Goal: Task Accomplishment & Management: Manage account settings

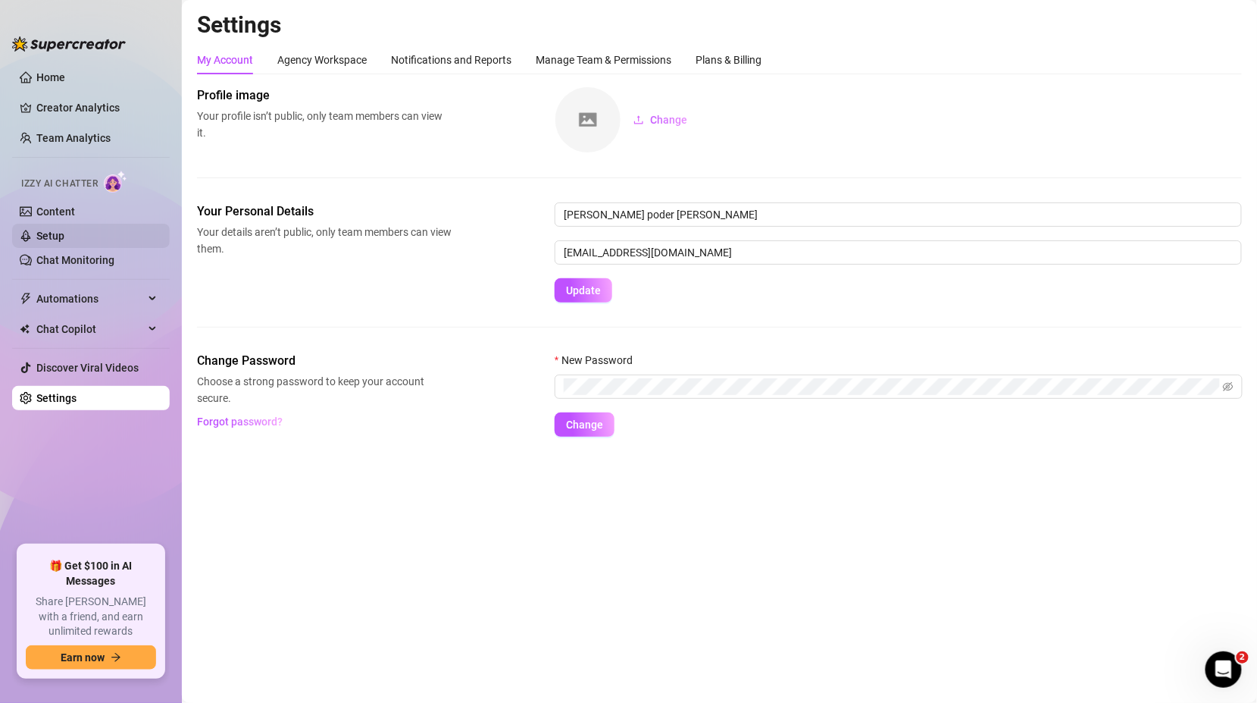
click at [53, 230] on link "Setup" at bounding box center [50, 236] width 28 height 12
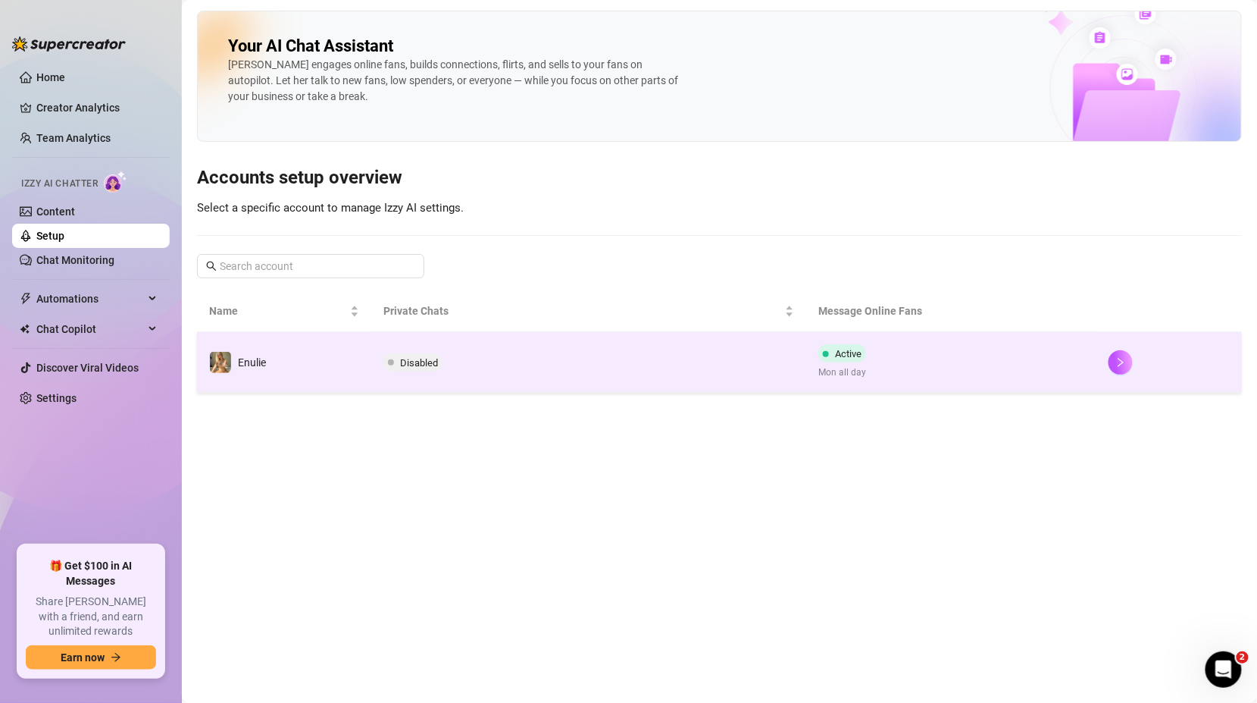
click at [775, 380] on td "Disabled" at bounding box center [589, 362] width 436 height 61
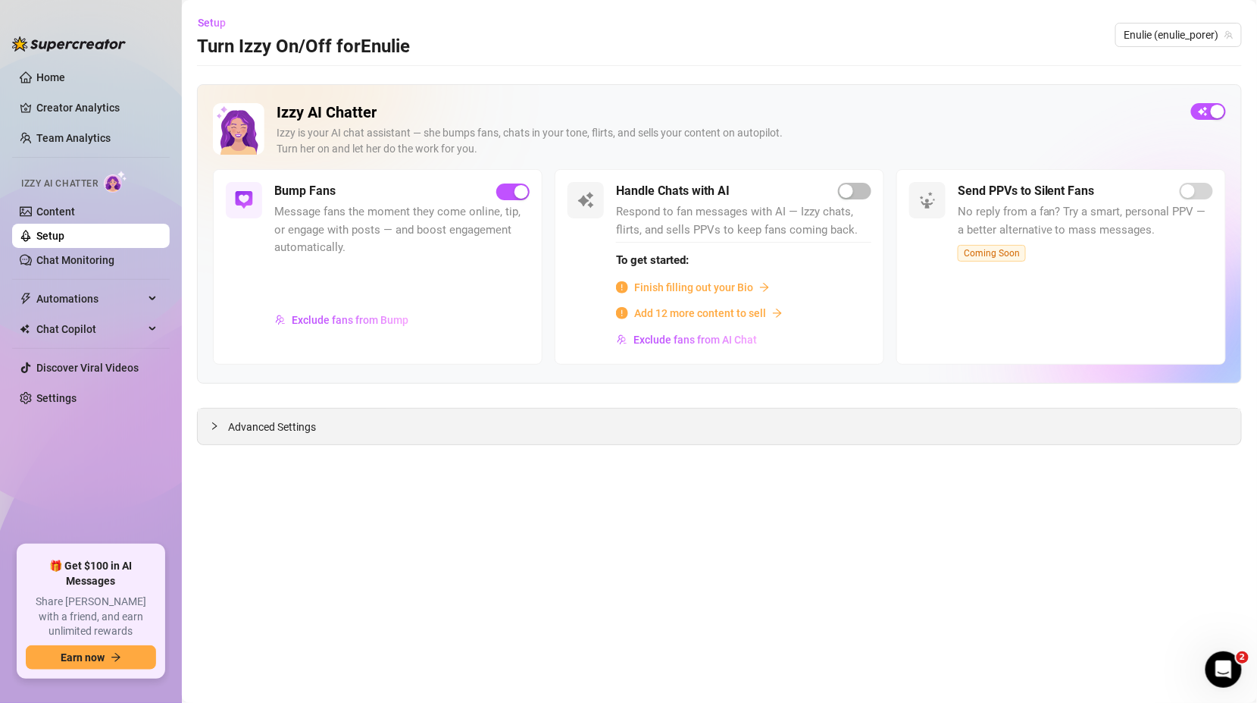
click at [236, 429] on span "Advanced Settings" at bounding box center [272, 426] width 88 height 17
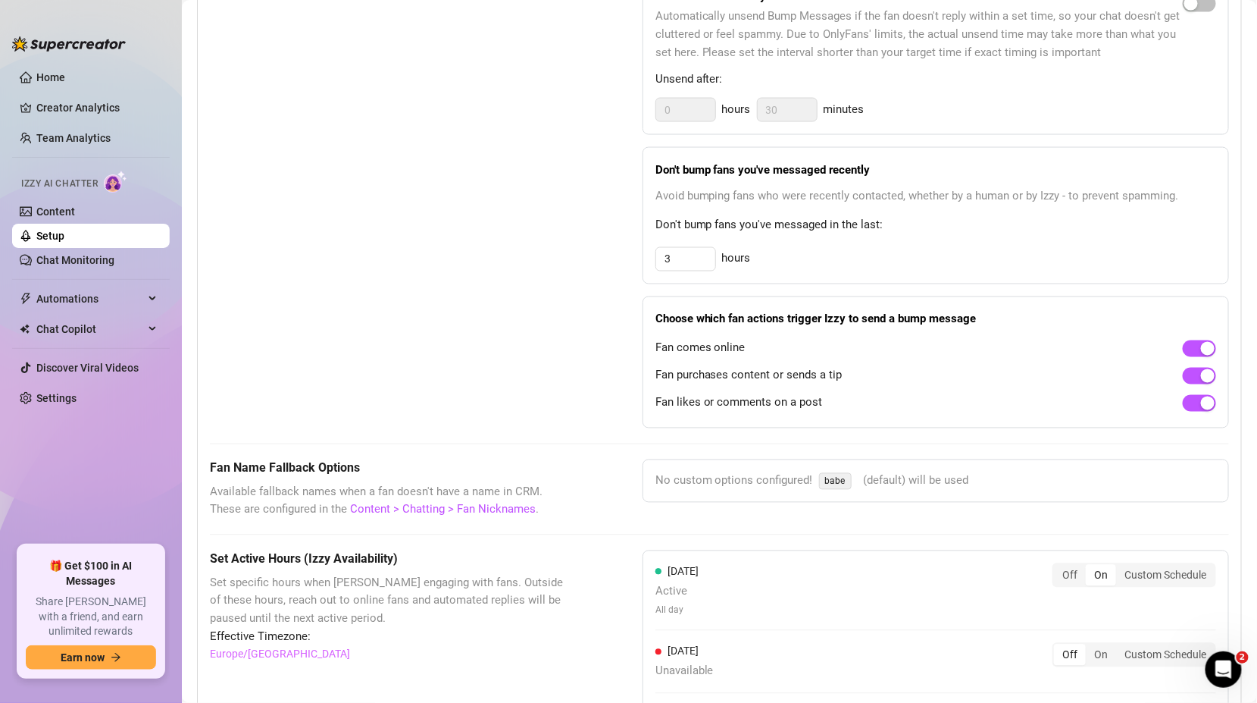
scroll to position [844, 0]
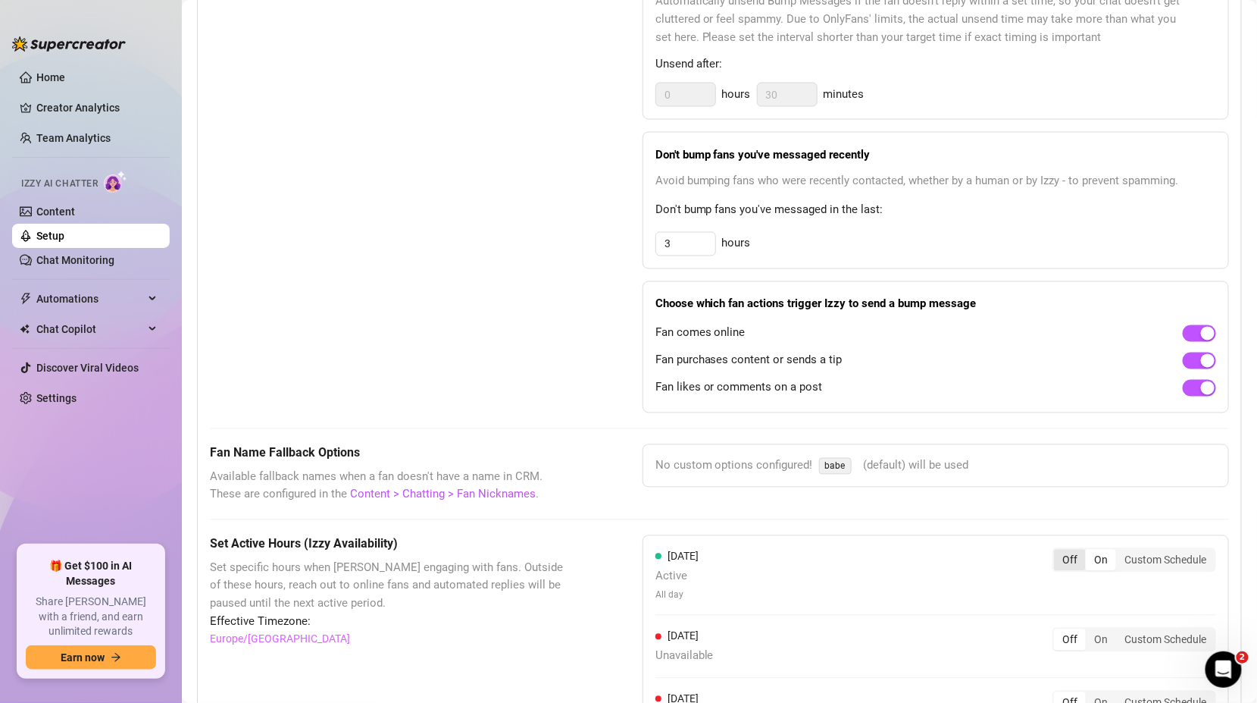
click at [1063, 549] on div "Off" at bounding box center [1070, 559] width 32 height 21
click at [1058, 552] on input "Off" at bounding box center [1058, 552] width 0 height 0
